Goal: Task Accomplishment & Management: Manage account settings

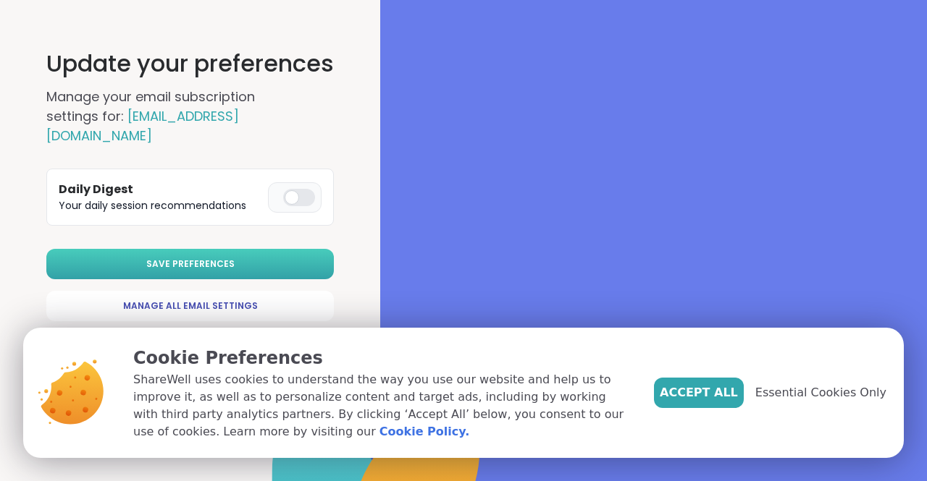
drag, startPoint x: 0, startPoint y: 0, endPoint x: 240, endPoint y: 249, distance: 346.1
click at [240, 249] on button "Save Preferences" at bounding box center [189, 264] width 287 height 30
click at [308, 189] on div at bounding box center [299, 197] width 32 height 17
click at [231, 258] on span "Save Preferences" at bounding box center [190, 264] width 88 height 13
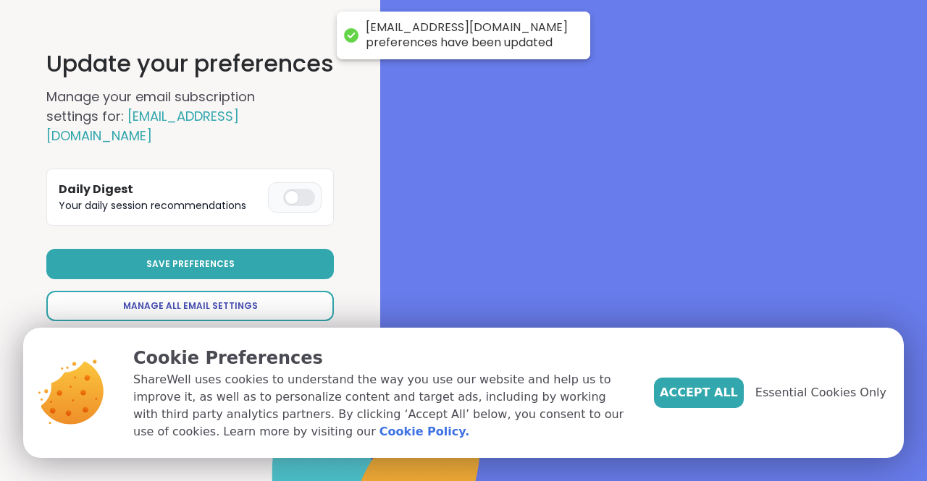
click at [232, 300] on span "Manage All Email Settings" at bounding box center [190, 306] width 135 height 13
select select "**"
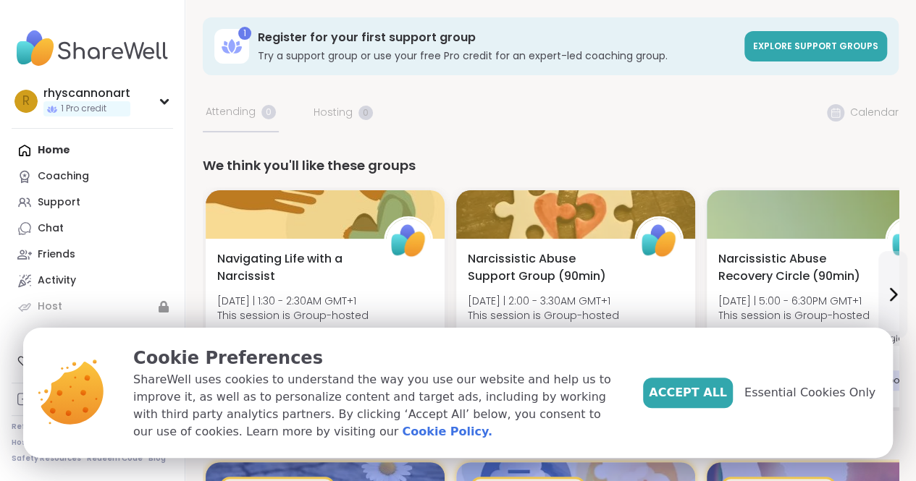
select select "**"
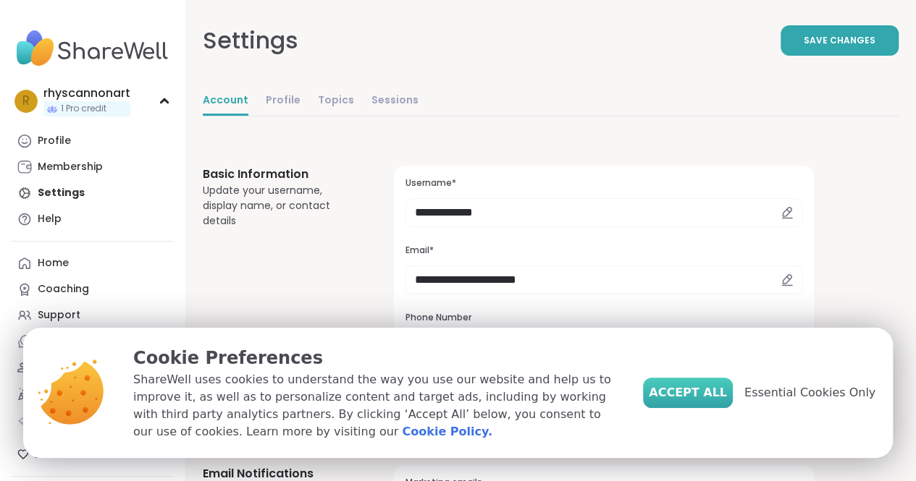
click at [710, 389] on span "Accept All" at bounding box center [688, 392] width 78 height 17
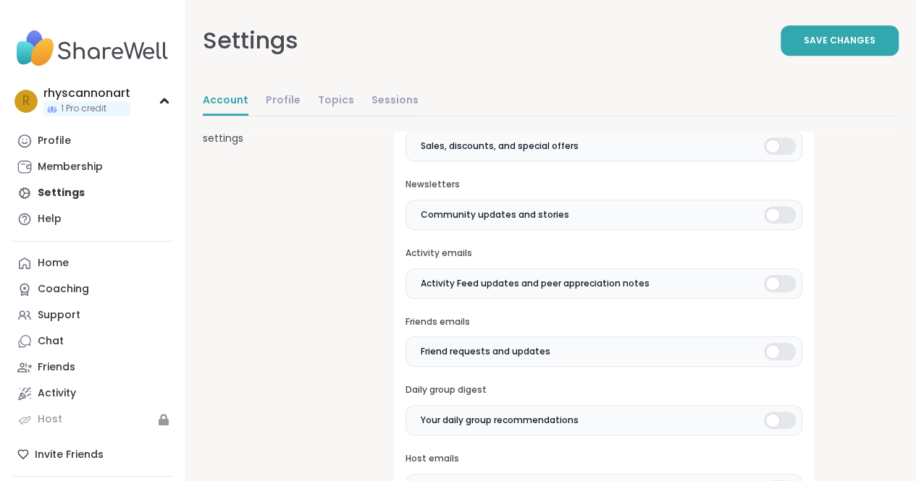
scroll to position [352, 0]
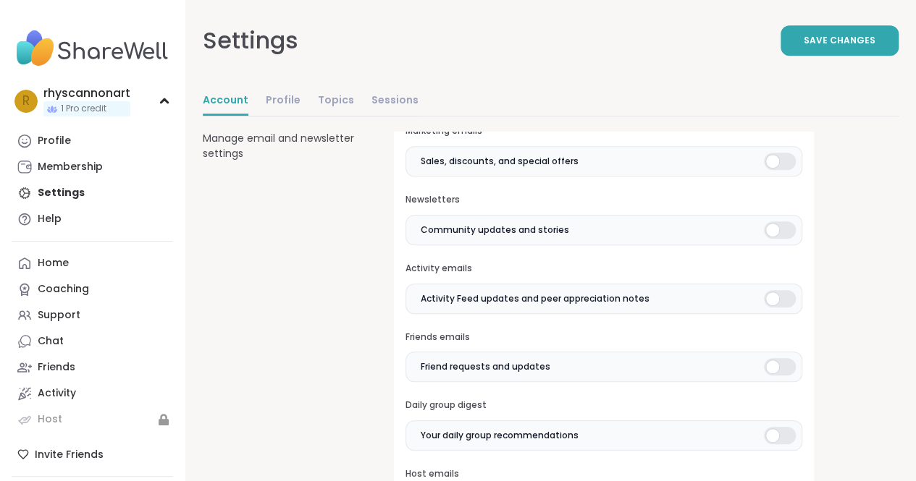
click at [785, 160] on div at bounding box center [780, 161] width 32 height 17
click at [781, 235] on div at bounding box center [780, 230] width 32 height 17
click at [776, 291] on div at bounding box center [780, 298] width 32 height 17
click at [783, 363] on div at bounding box center [780, 366] width 32 height 17
click at [786, 427] on div at bounding box center [780, 435] width 32 height 17
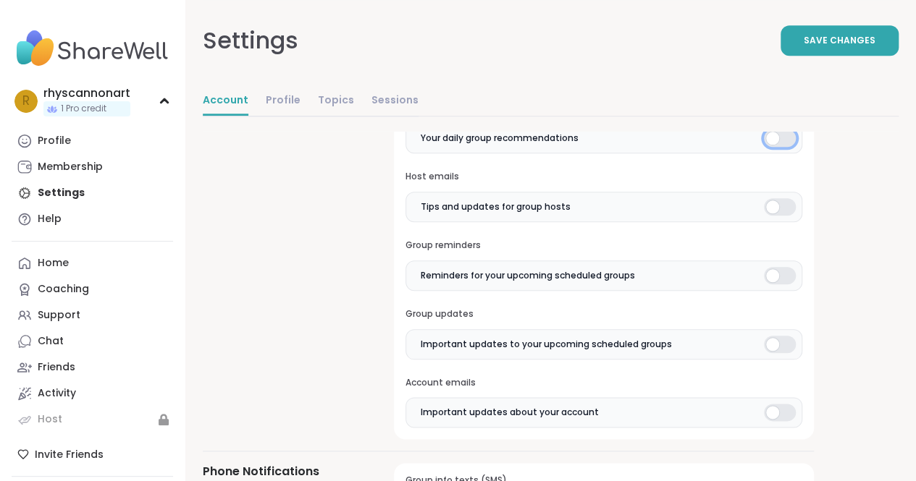
scroll to position [668, 0]
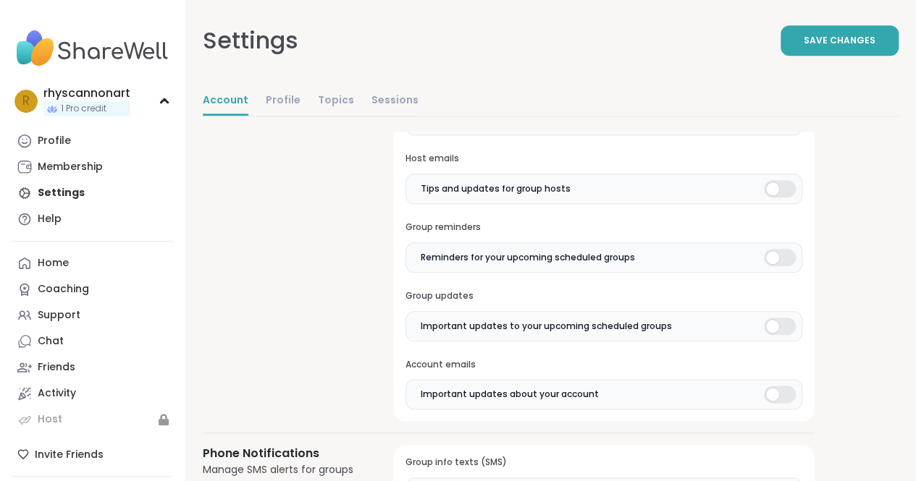
click at [769, 181] on div at bounding box center [780, 188] width 32 height 17
click at [785, 249] on div at bounding box center [780, 257] width 32 height 17
click at [792, 340] on div "Marketing emails Sales, discounts, and special offers Newsletters Community upd…" at bounding box center [604, 109] width 420 height 623
click at [780, 323] on div at bounding box center [780, 326] width 32 height 17
click at [791, 393] on div at bounding box center [780, 394] width 32 height 17
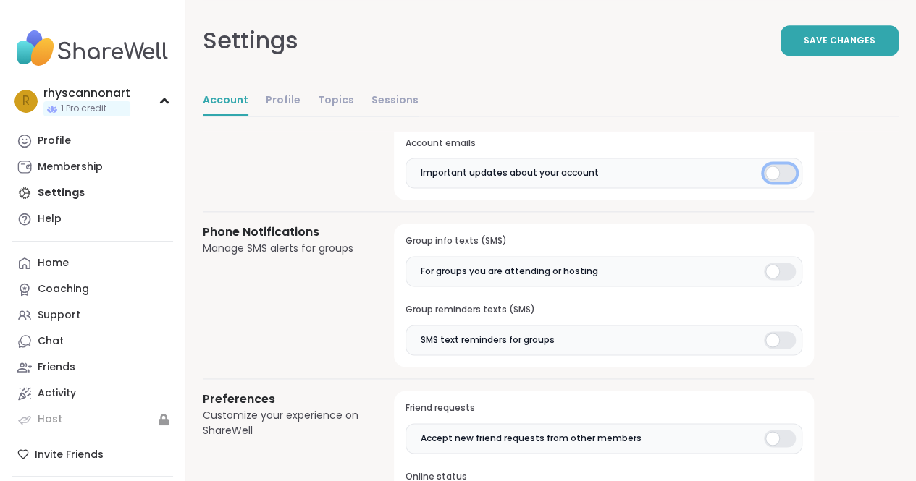
scroll to position [891, 0]
click at [790, 261] on div at bounding box center [780, 269] width 32 height 17
click at [778, 330] on div at bounding box center [780, 338] width 32 height 17
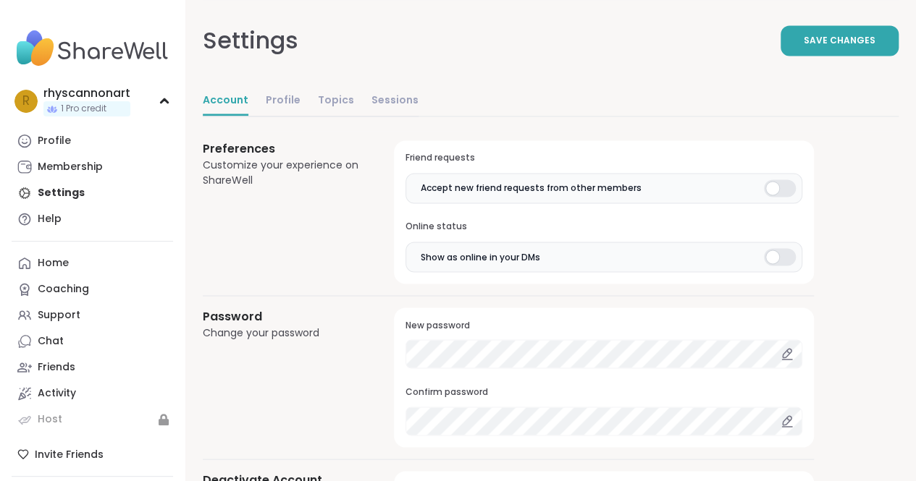
scroll to position [1147, 0]
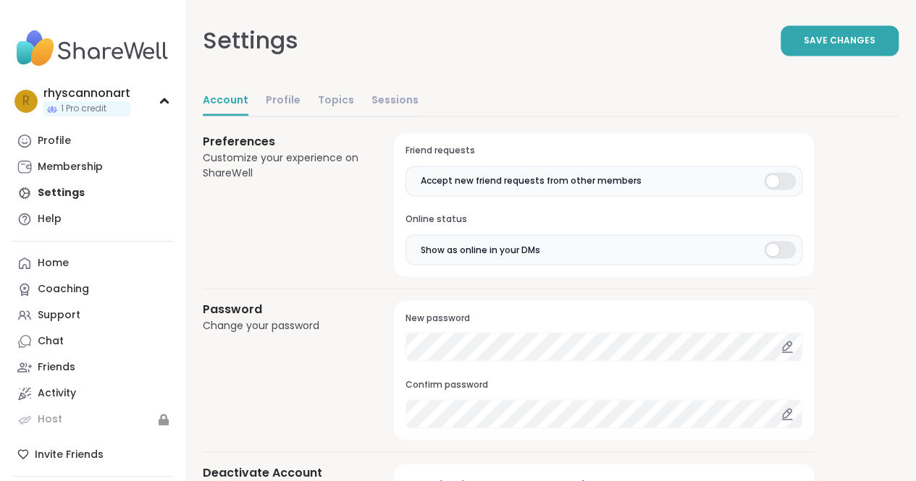
click at [777, 166] on label "Accept new friend requests from other members" at bounding box center [603, 181] width 397 height 30
click at [777, 172] on div at bounding box center [780, 180] width 32 height 17
click at [791, 244] on div at bounding box center [780, 249] width 32 height 17
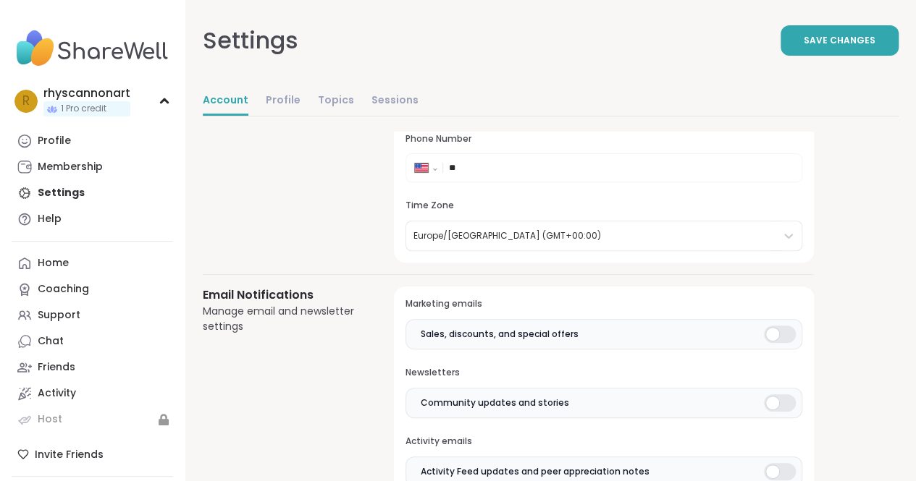
scroll to position [56, 0]
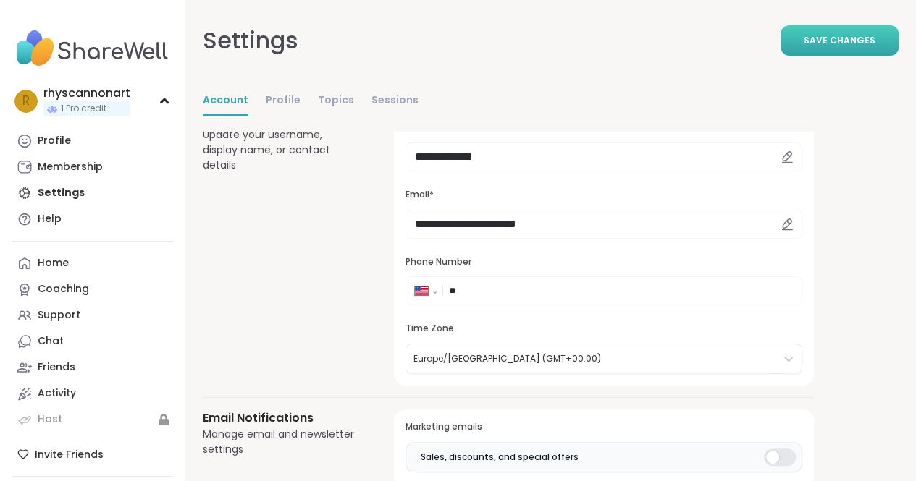
click at [885, 48] on button "Save Changes" at bounding box center [839, 40] width 118 height 30
